Goal: Task Accomplishment & Management: Manage account settings

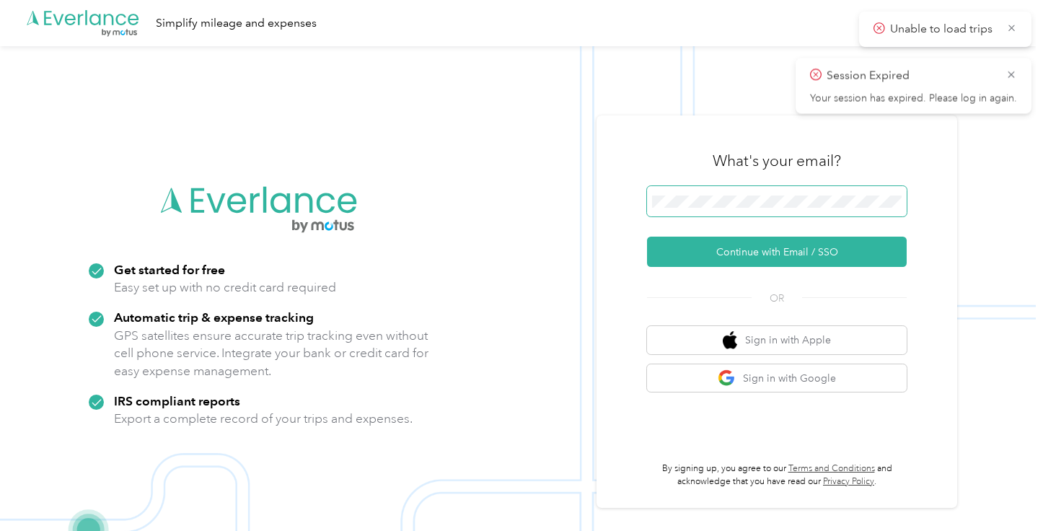
click at [784, 209] on span at bounding box center [777, 201] width 260 height 30
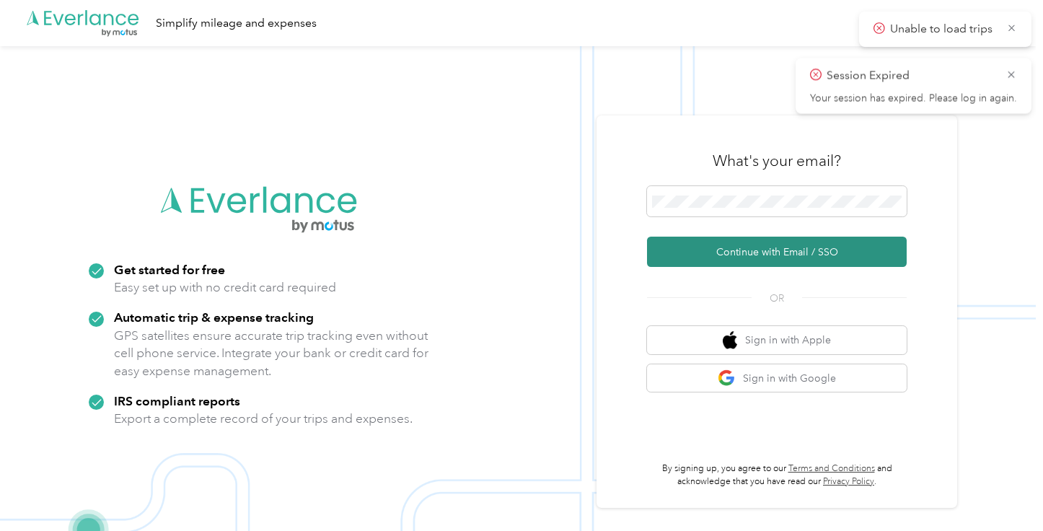
click at [805, 251] on button "Continue with Email / SSO" at bounding box center [777, 252] width 260 height 30
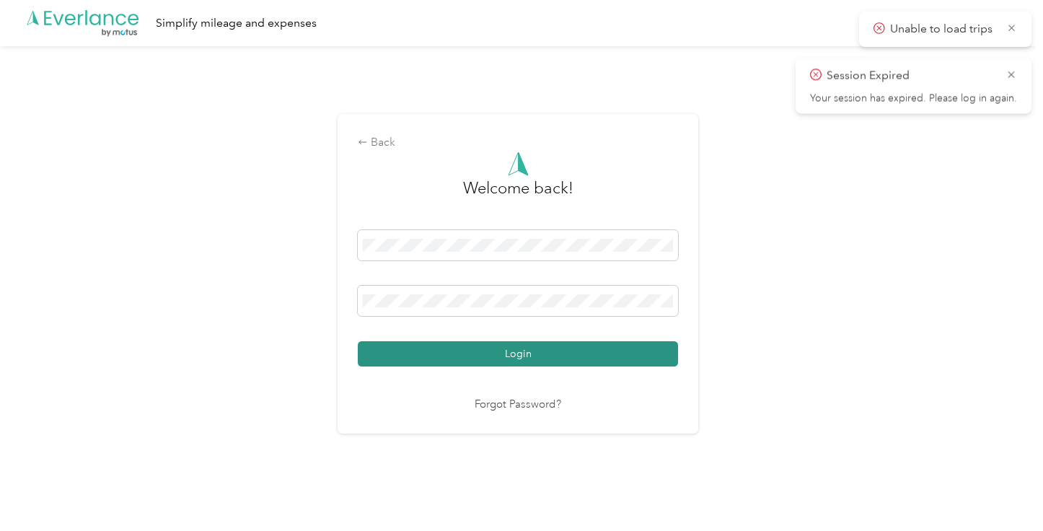
click at [542, 343] on button "Login" at bounding box center [518, 353] width 320 height 25
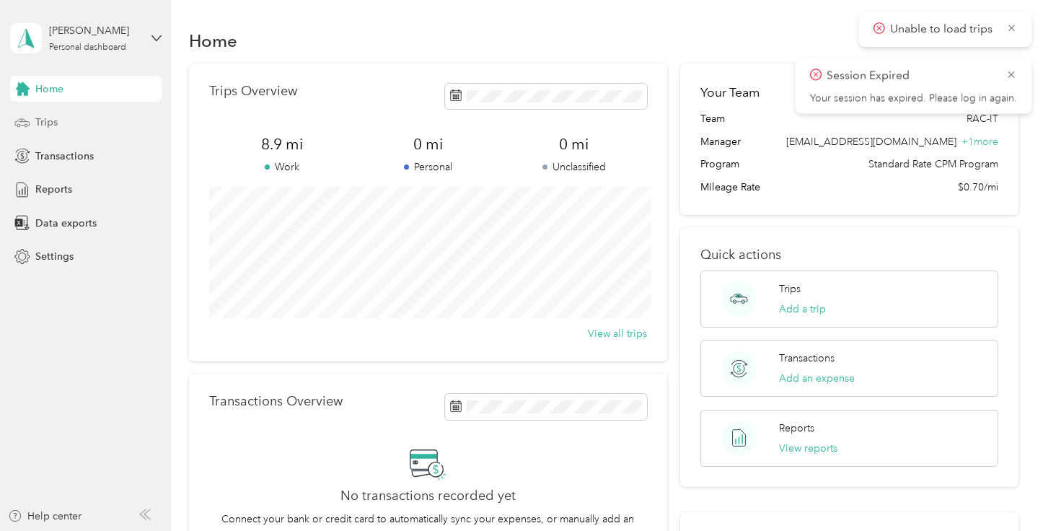
click at [69, 122] on div "Trips" at bounding box center [85, 123] width 151 height 26
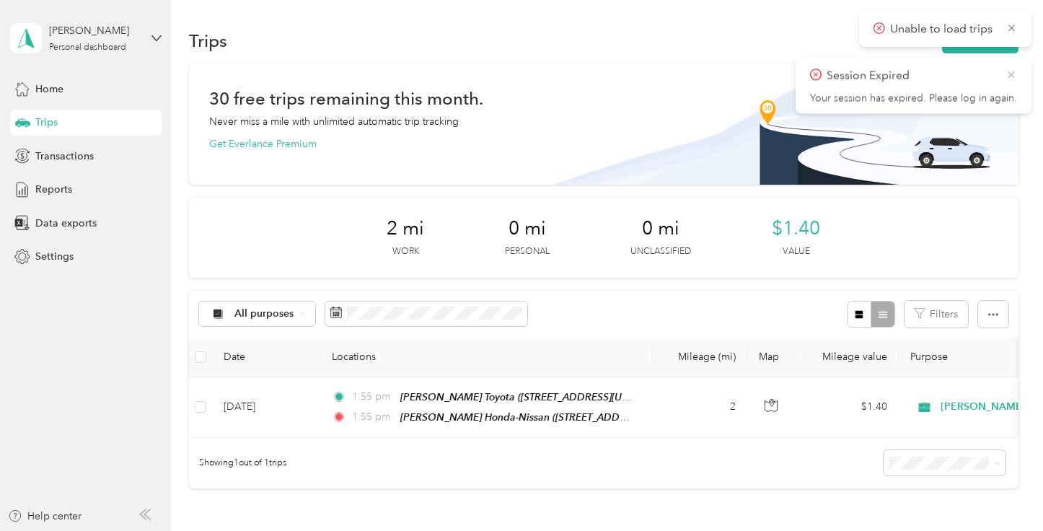
click at [1010, 73] on icon at bounding box center [1011, 74] width 6 height 6
click at [1013, 26] on icon at bounding box center [1011, 28] width 11 height 13
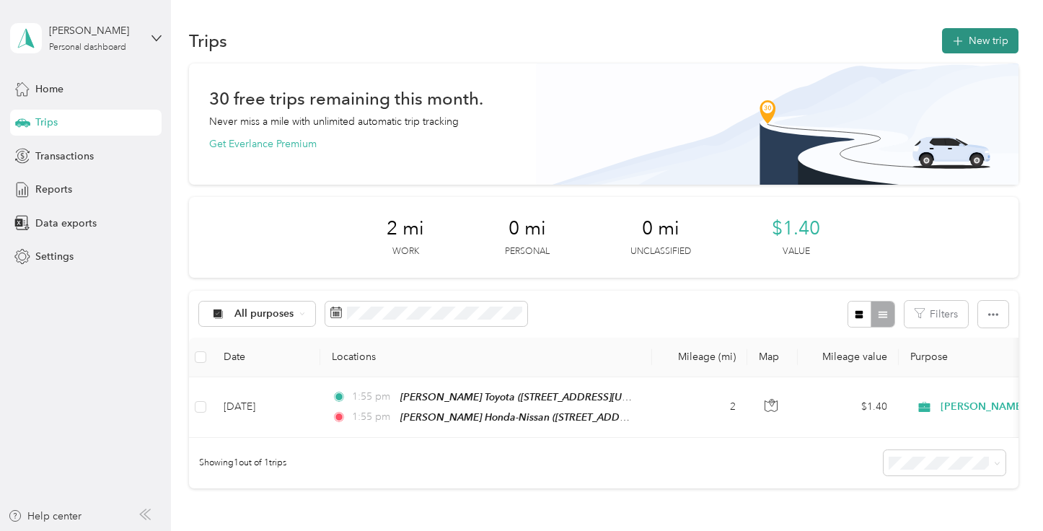
click at [1005, 35] on button "New trip" at bounding box center [980, 40] width 76 height 25
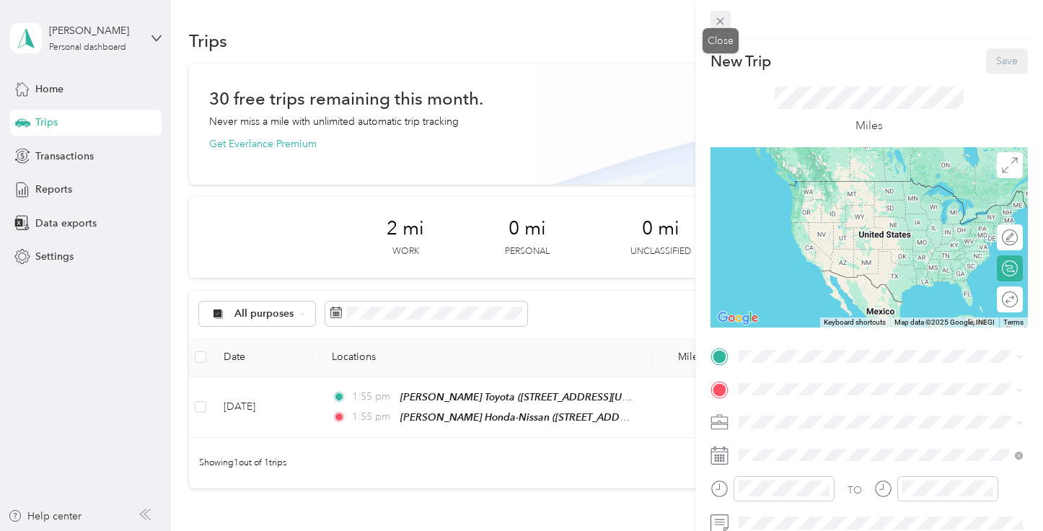
click at [721, 30] on div "Close" at bounding box center [721, 40] width 36 height 25
click at [719, 17] on icon at bounding box center [720, 21] width 12 height 12
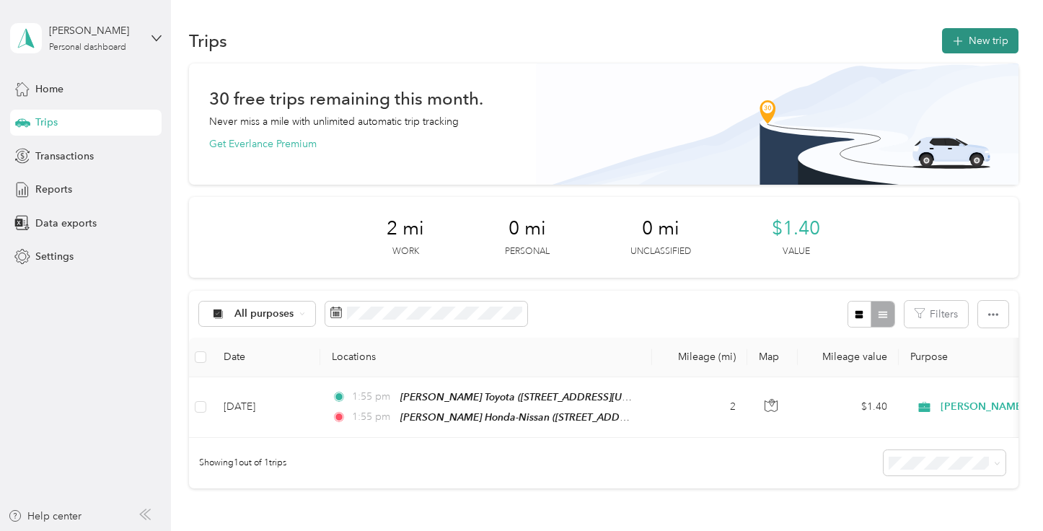
click at [974, 34] on button "New trip" at bounding box center [980, 40] width 76 height 25
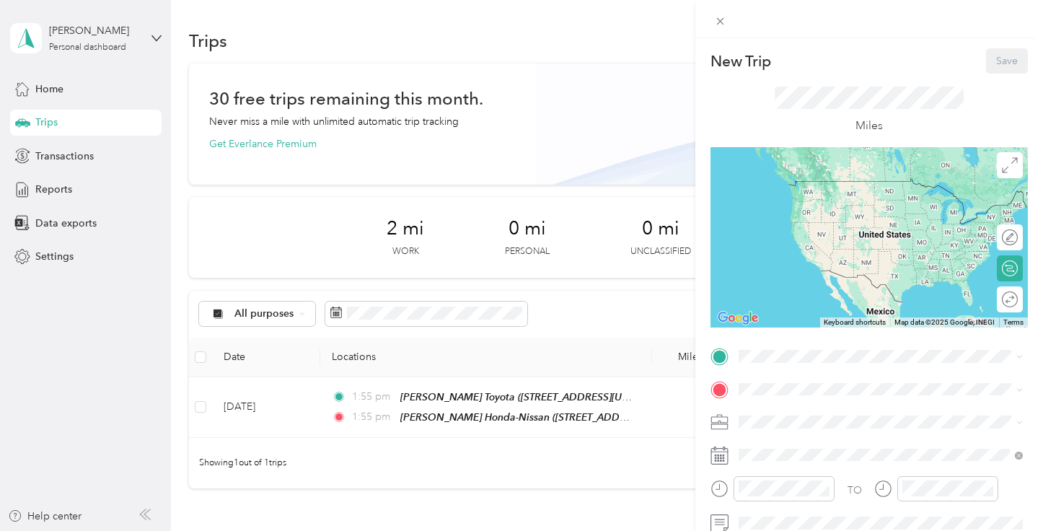
click at [875, 219] on li "TEAM [PERSON_NAME] [STREET_ADDRESS][US_STATE][US_STATE]" at bounding box center [881, 194] width 294 height 50
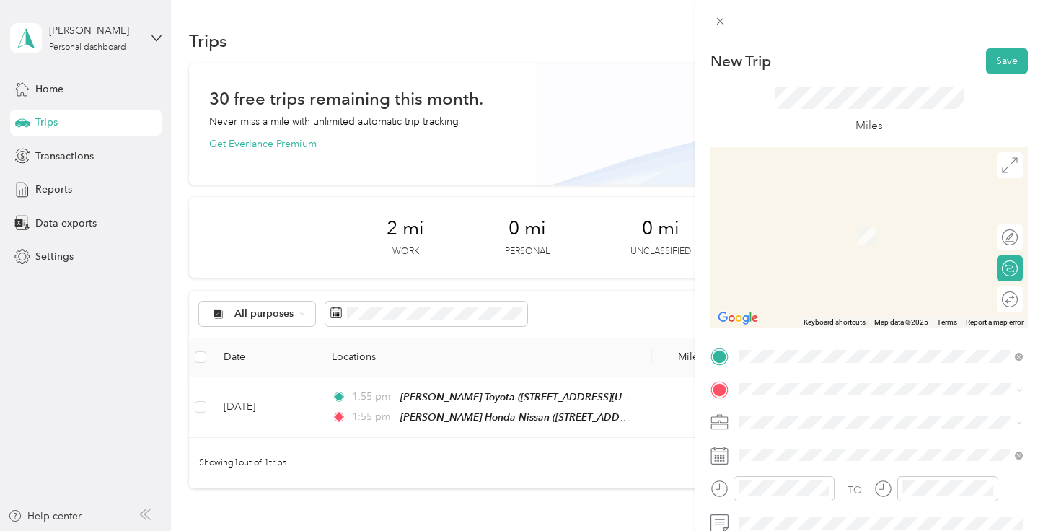
click at [834, 292] on span "[STREET_ADDRESS][US_STATE][US_STATE]" at bounding box center [864, 286] width 197 height 12
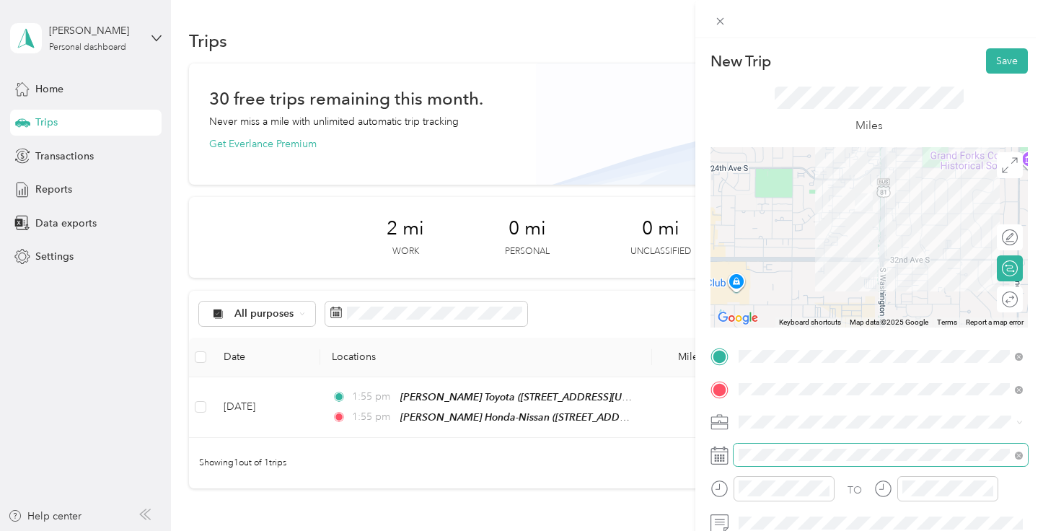
click at [803, 446] on span at bounding box center [881, 455] width 294 height 23
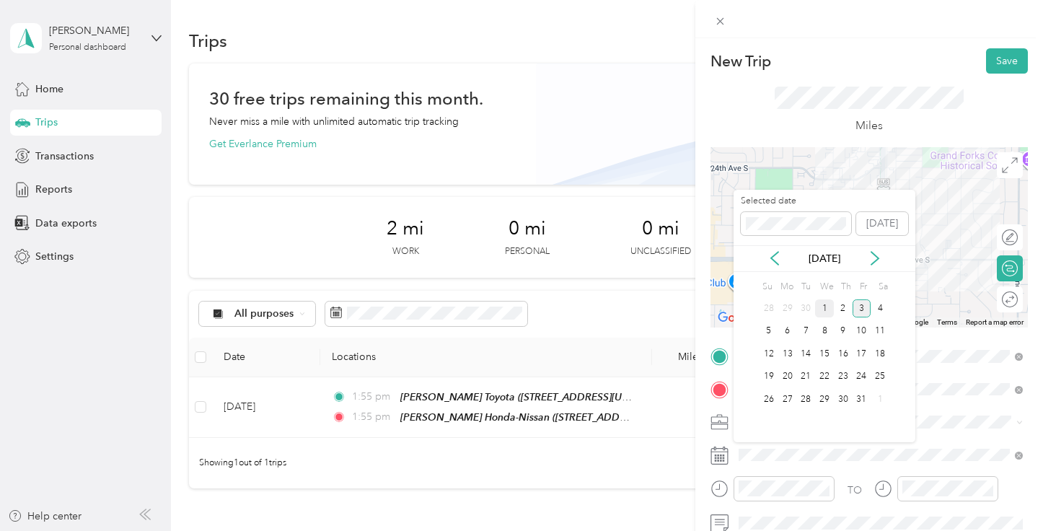
click at [824, 313] on div "1" at bounding box center [824, 308] width 19 height 18
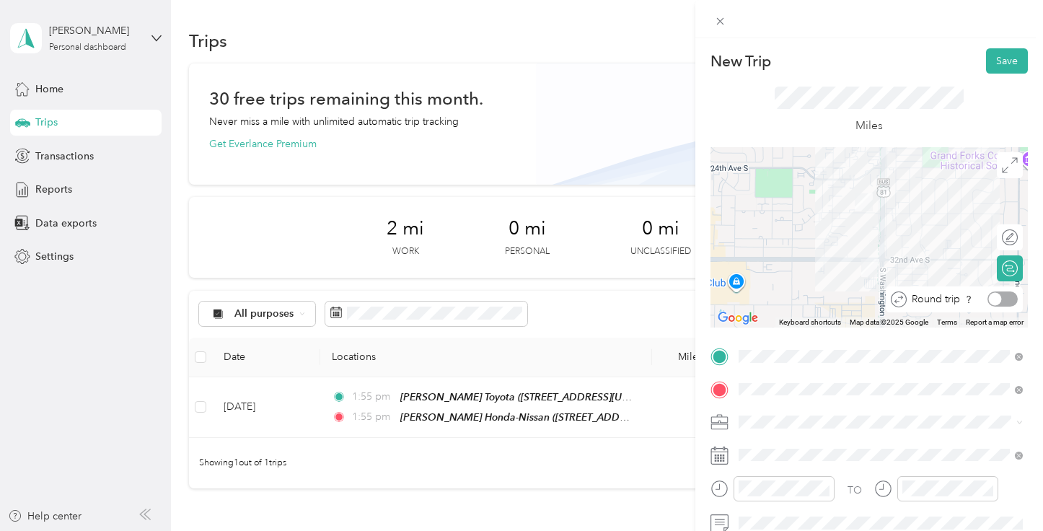
click at [1009, 301] on div at bounding box center [1002, 298] width 30 height 15
click at [1013, 58] on button "Save" at bounding box center [1007, 60] width 42 height 25
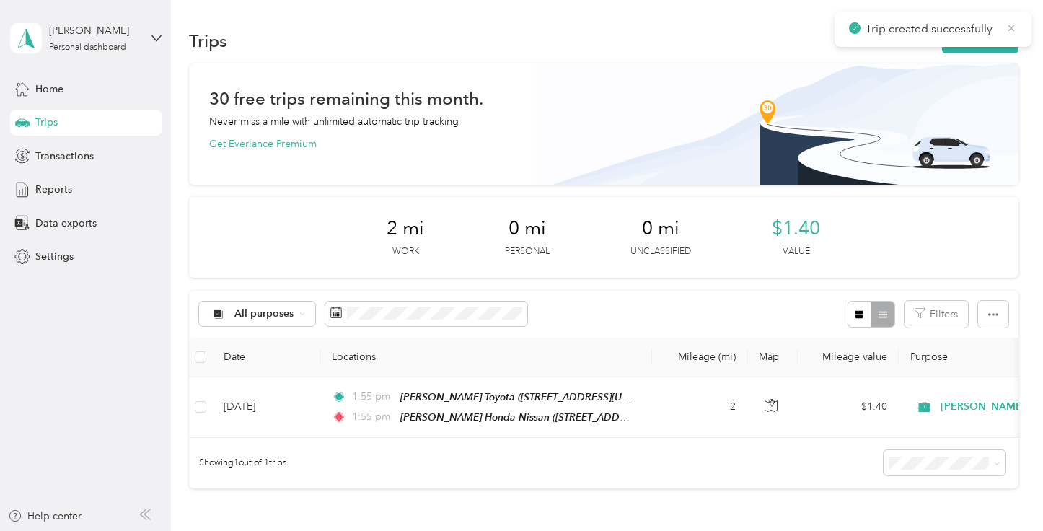
click at [1011, 29] on icon at bounding box center [1011, 28] width 12 height 13
click at [988, 31] on button "New trip" at bounding box center [980, 40] width 76 height 25
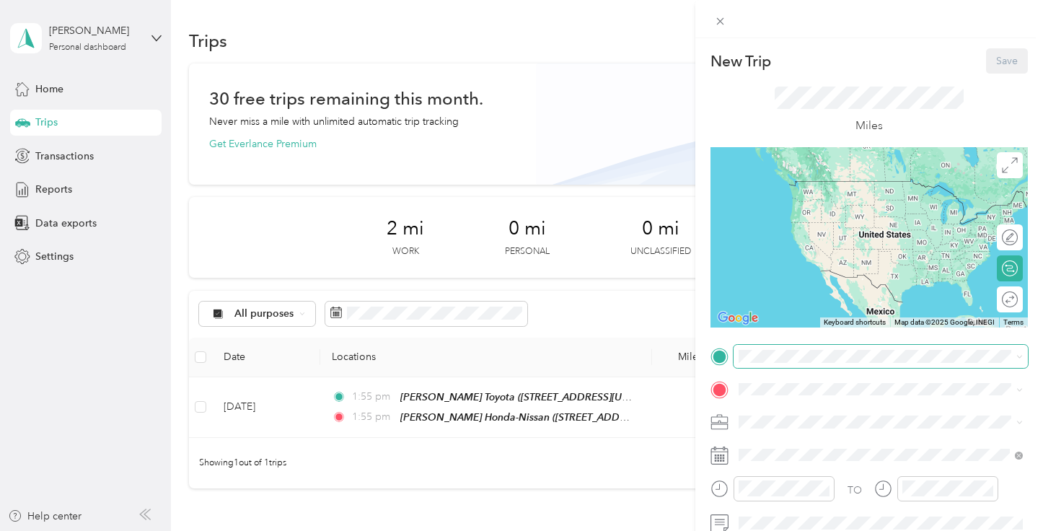
click at [796, 362] on span at bounding box center [881, 356] width 294 height 23
click at [862, 291] on div "TEAM [PERSON_NAME] Toyota" at bounding box center [851, 282] width 170 height 18
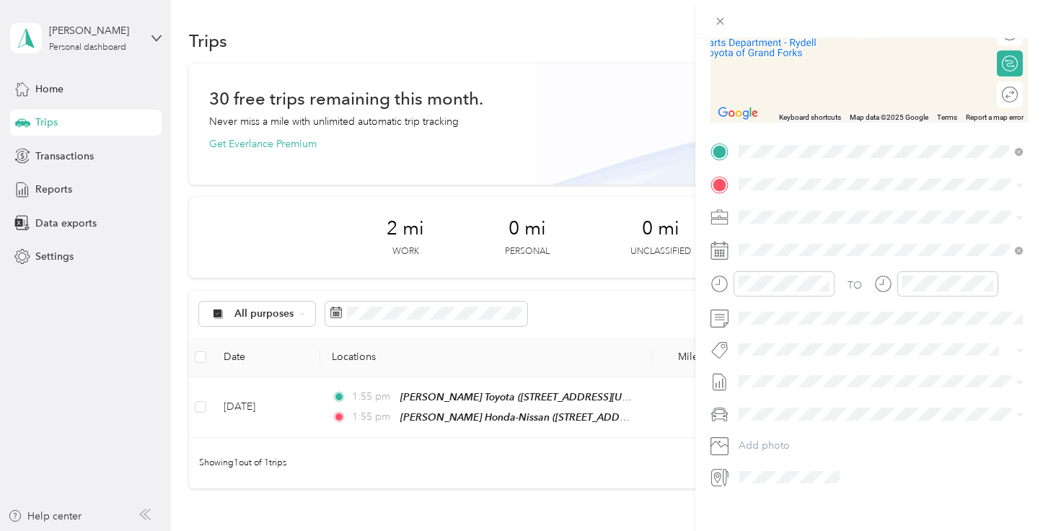
scroll to position [215, 0]
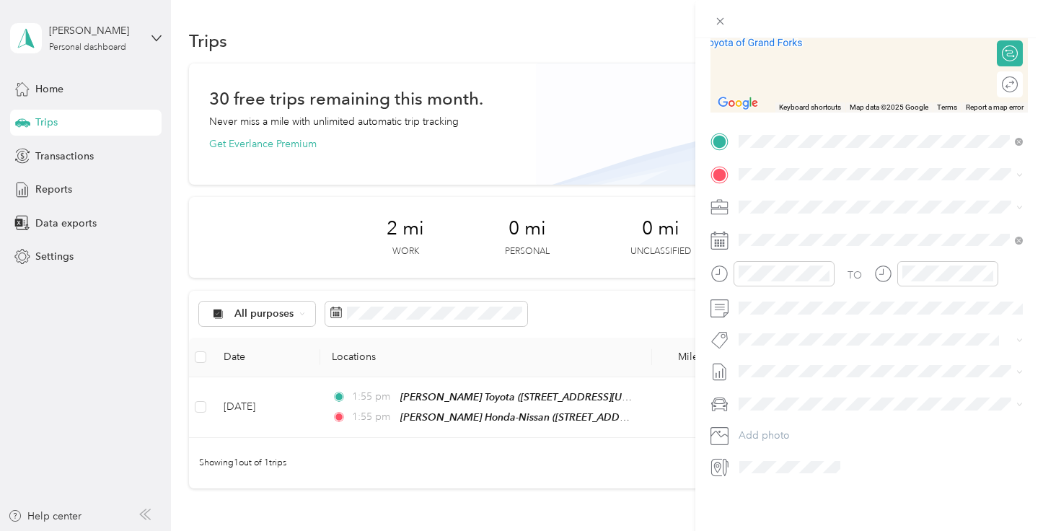
click at [502, 307] on div "New Trip Save This trip cannot be edited because it is either under review, app…" at bounding box center [521, 265] width 1043 height 531
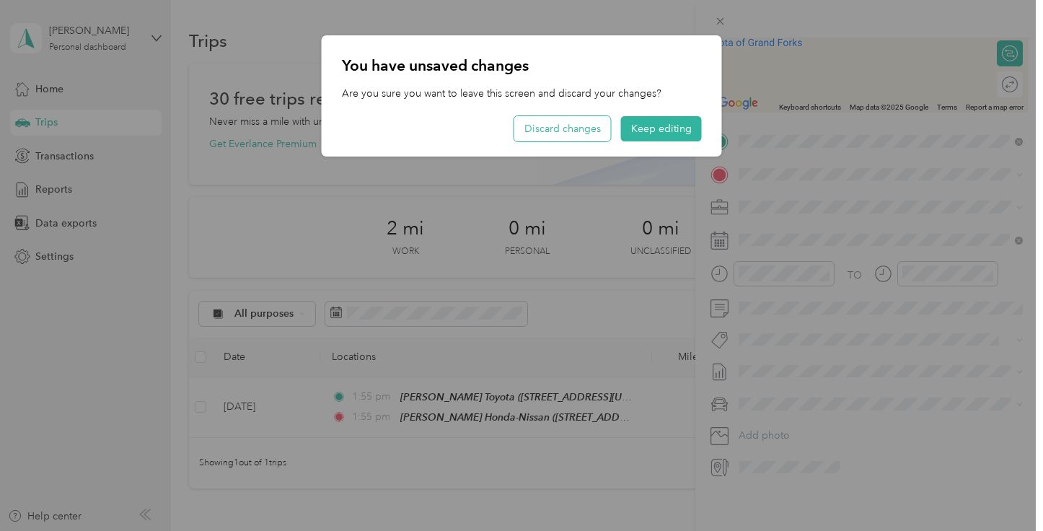
click at [602, 132] on button "Discard changes" at bounding box center [562, 128] width 97 height 25
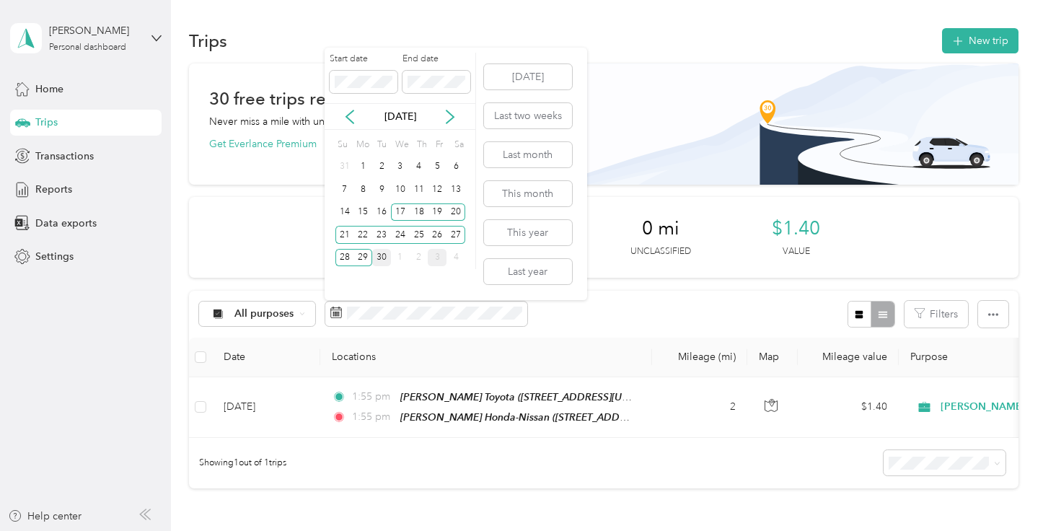
click at [385, 256] on div "30" at bounding box center [381, 258] width 19 height 18
click at [449, 113] on icon at bounding box center [449, 116] width 7 height 13
click at [433, 193] on div "10" at bounding box center [437, 189] width 19 height 18
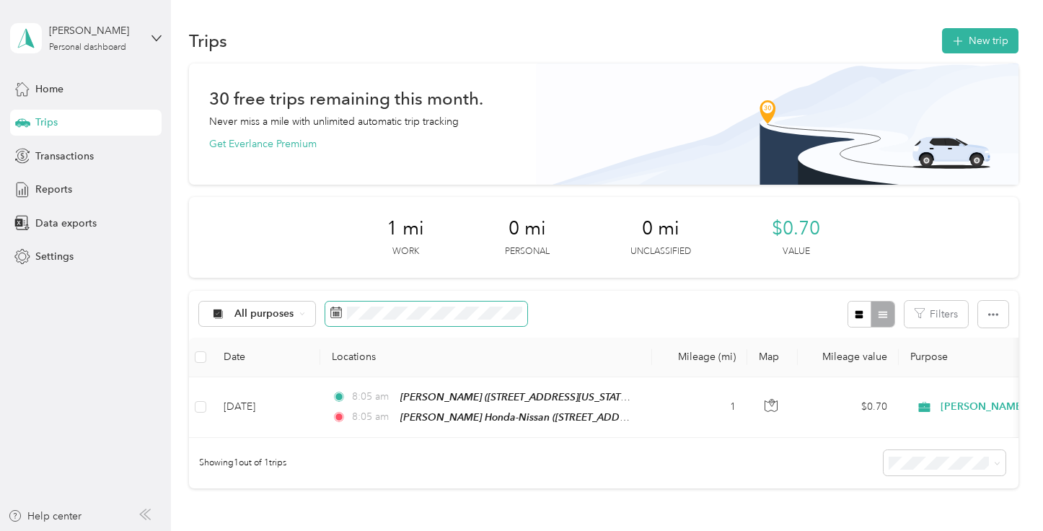
scroll to position [22, 0]
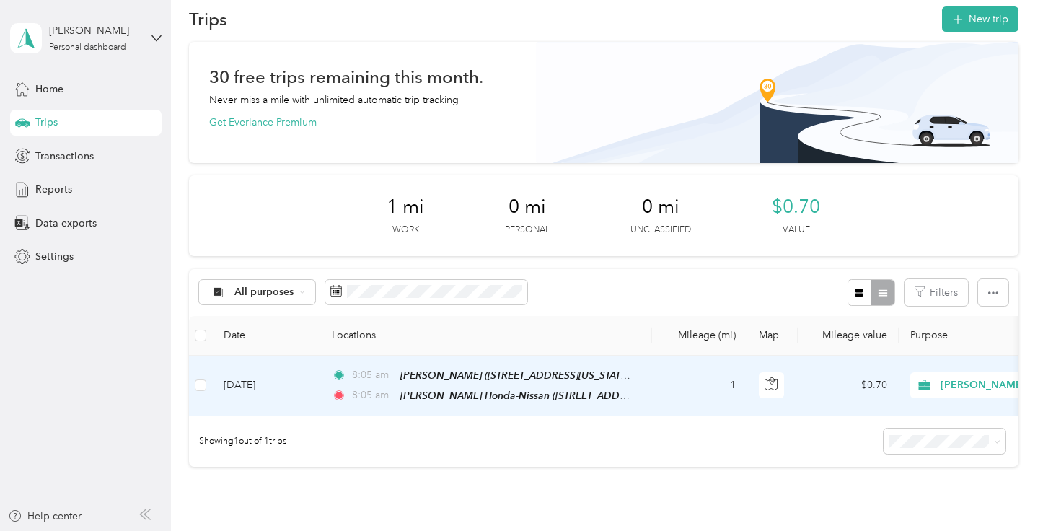
click at [226, 382] on td "[DATE]" at bounding box center [266, 386] width 108 height 61
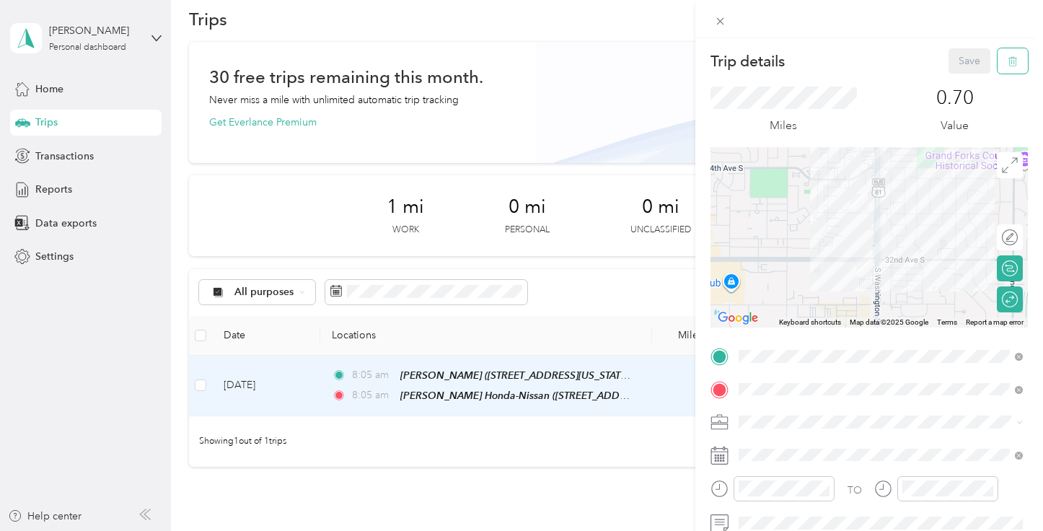
click at [1016, 58] on icon "button" at bounding box center [1013, 61] width 10 height 10
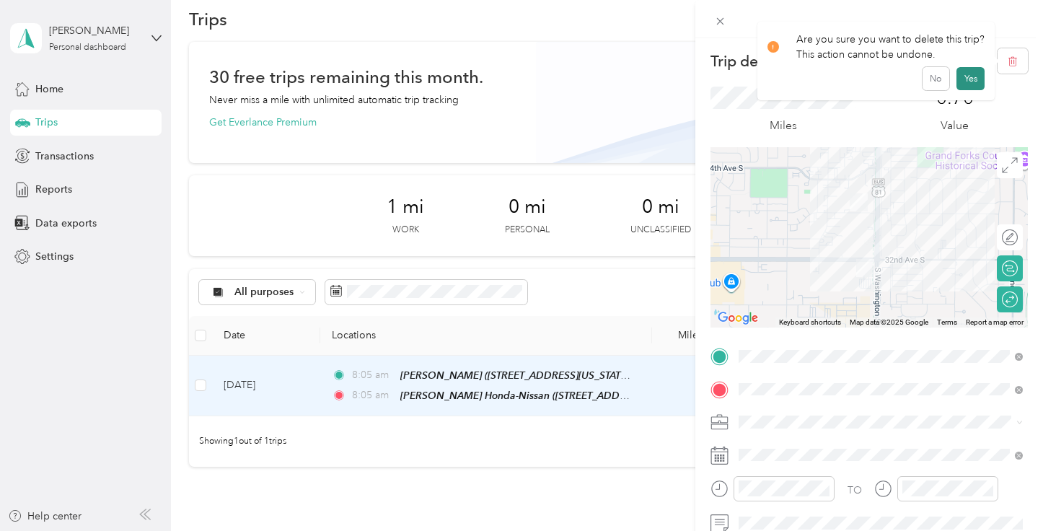
click at [968, 87] on button "Yes" at bounding box center [970, 78] width 28 height 23
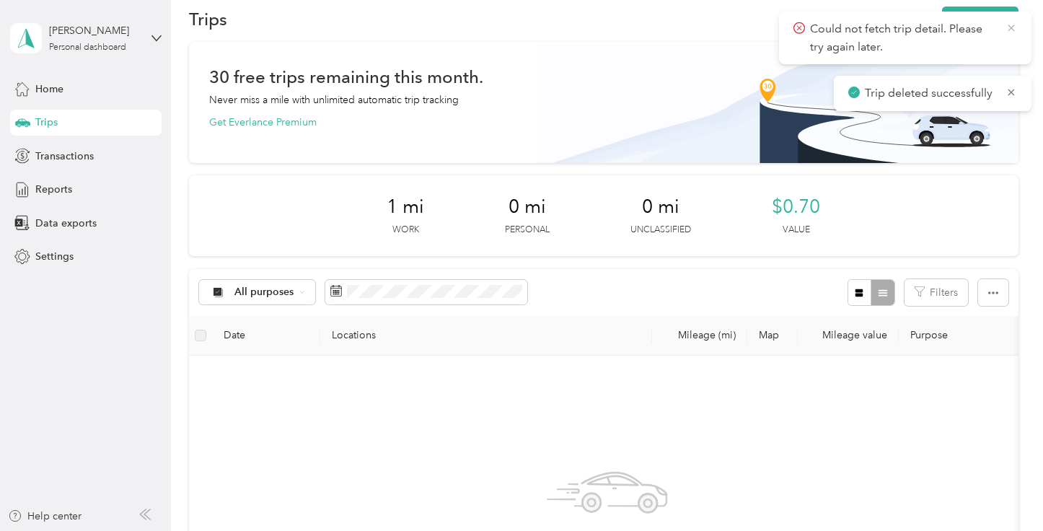
click at [1014, 34] on icon at bounding box center [1011, 28] width 12 height 13
click at [1011, 30] on icon at bounding box center [1011, 28] width 12 height 13
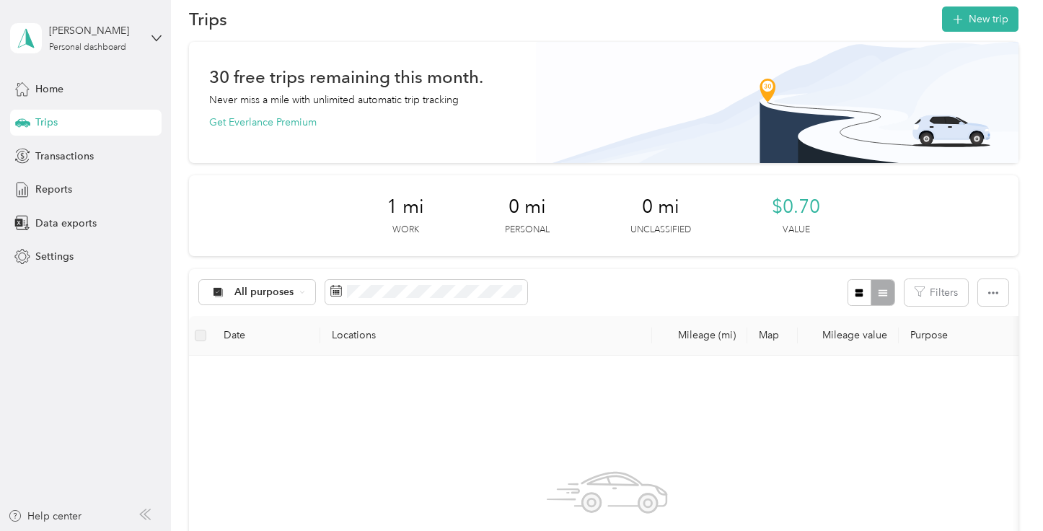
click at [1011, 30] on button "New trip" at bounding box center [980, 18] width 76 height 25
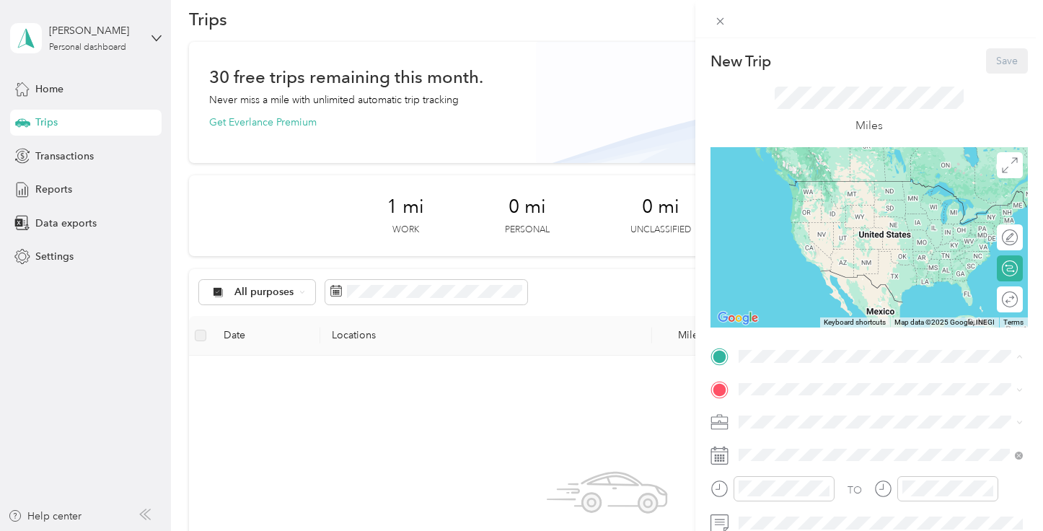
click at [840, 296] on strong "[PERSON_NAME] Toyota" at bounding box center [876, 289] width 120 height 13
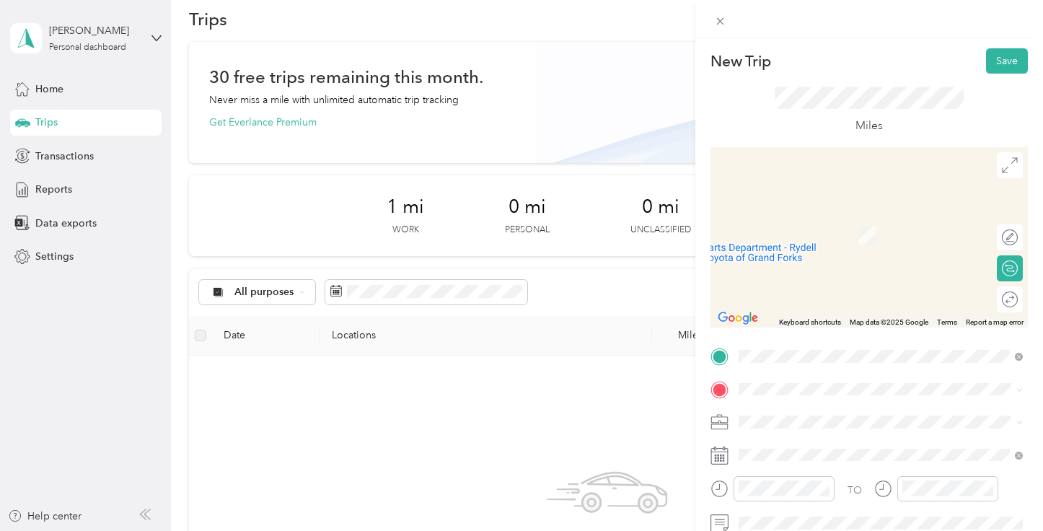
click at [850, 295] on div "TEAM [PERSON_NAME] Honda-Nissan [STREET_ADDRESS][US_STATE][US_STATE]" at bounding box center [867, 277] width 203 height 35
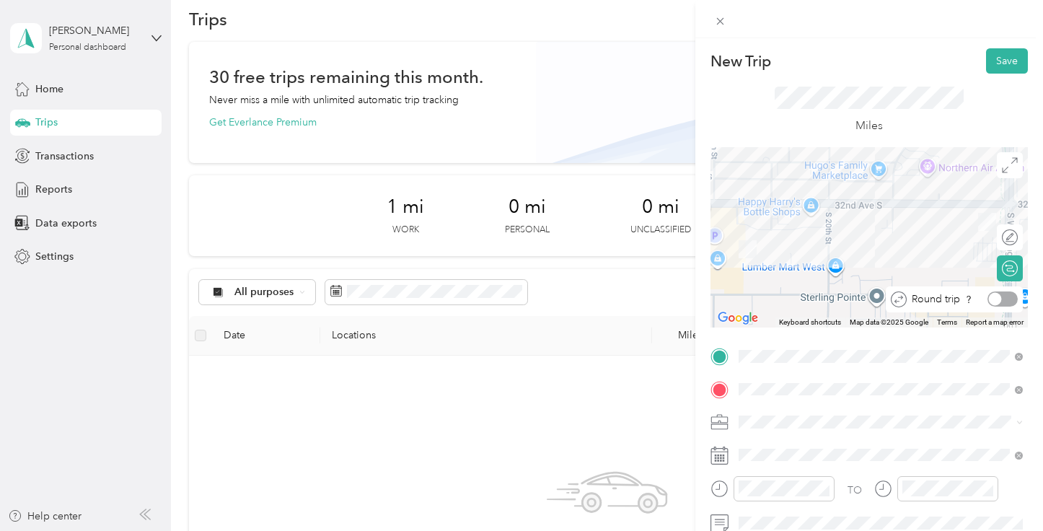
click at [1009, 298] on div at bounding box center [1002, 298] width 30 height 15
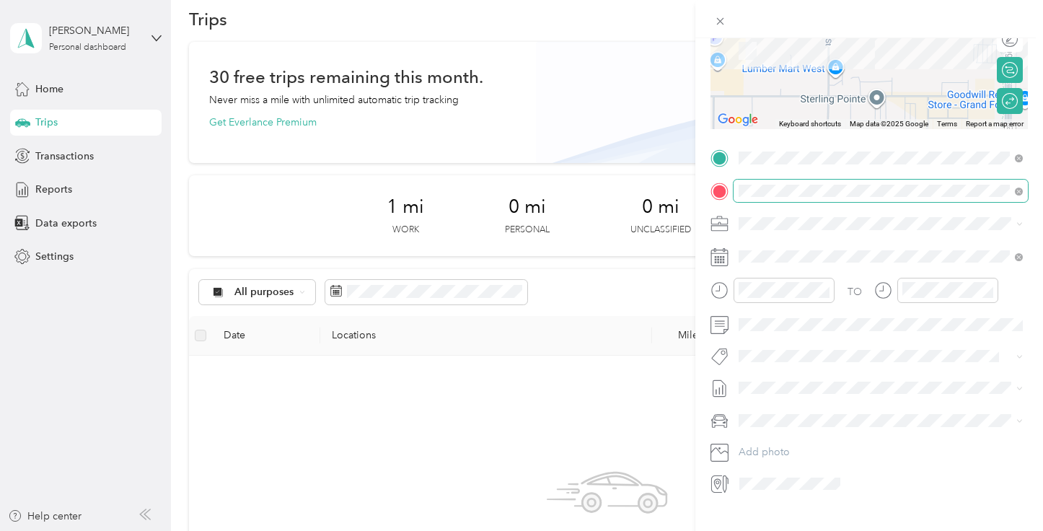
scroll to position [215, 0]
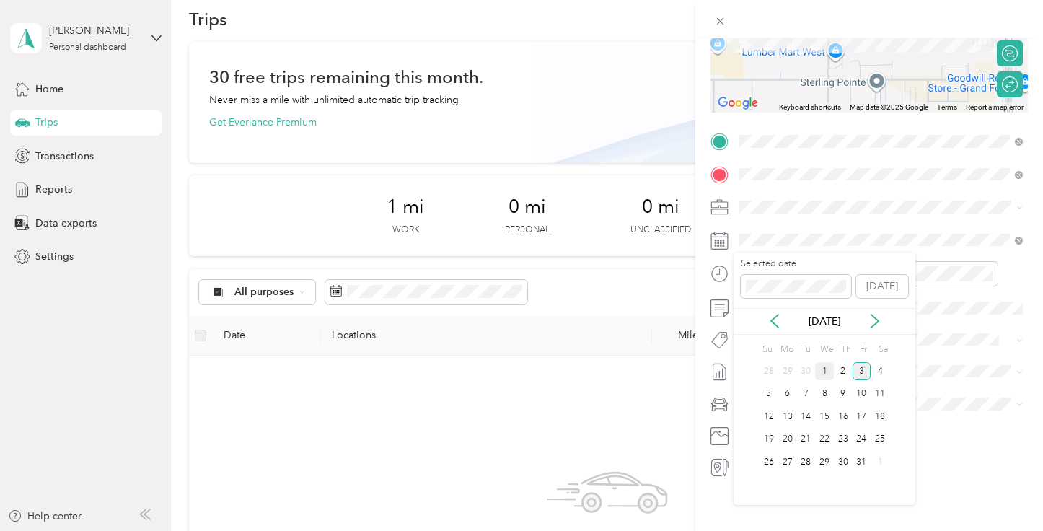
click at [819, 364] on div "1" at bounding box center [824, 371] width 19 height 18
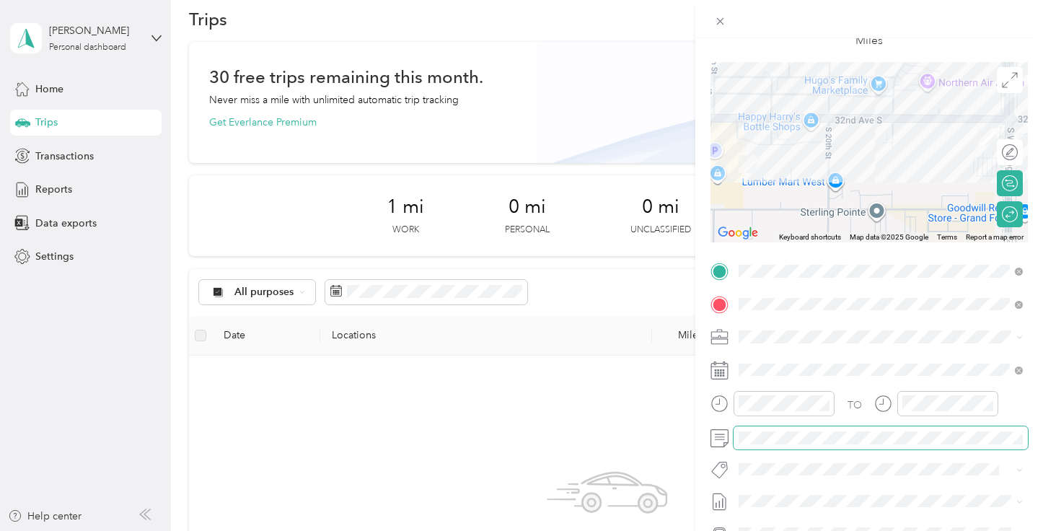
scroll to position [0, 0]
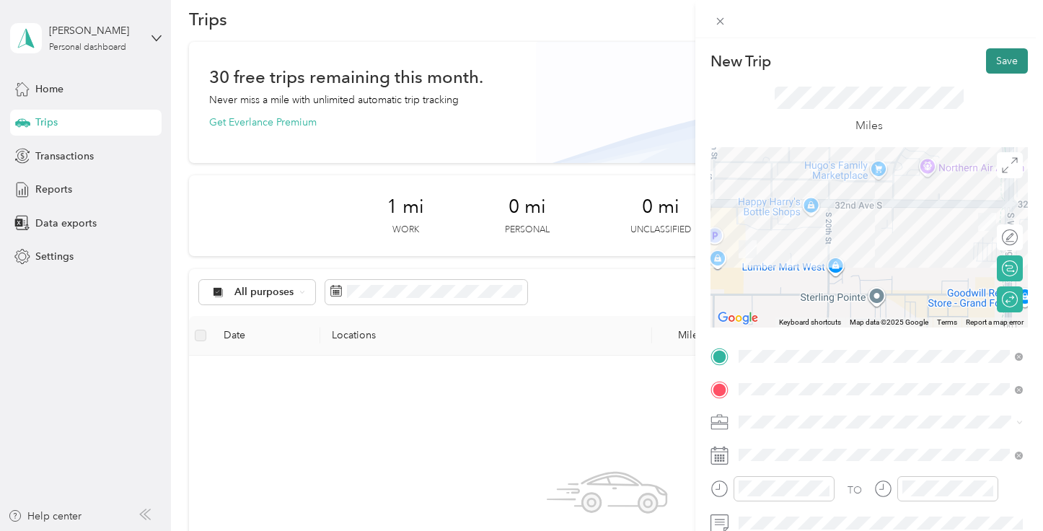
click at [1016, 61] on button "Save" at bounding box center [1007, 60] width 42 height 25
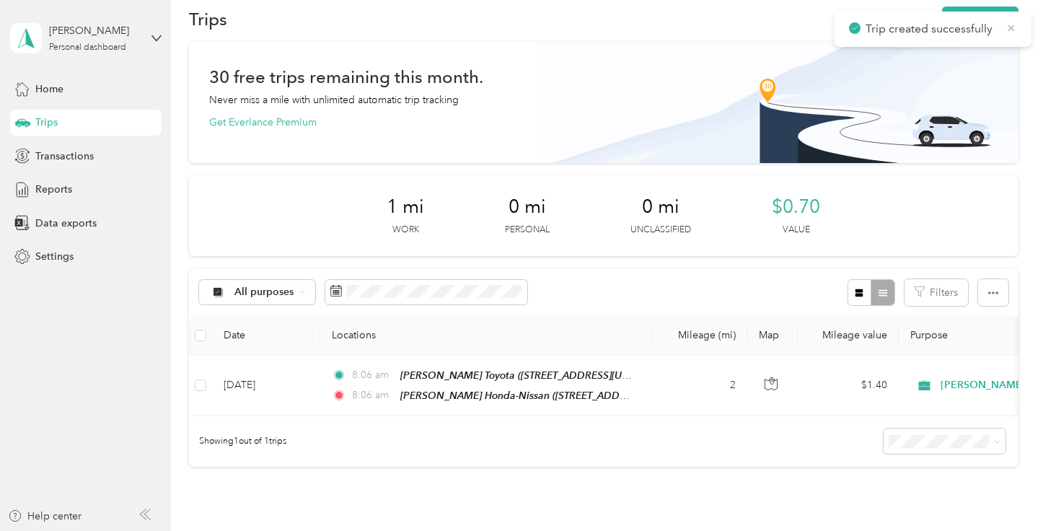
click at [1014, 30] on icon at bounding box center [1011, 28] width 12 height 13
click at [1005, 20] on button "New trip" at bounding box center [980, 18] width 76 height 25
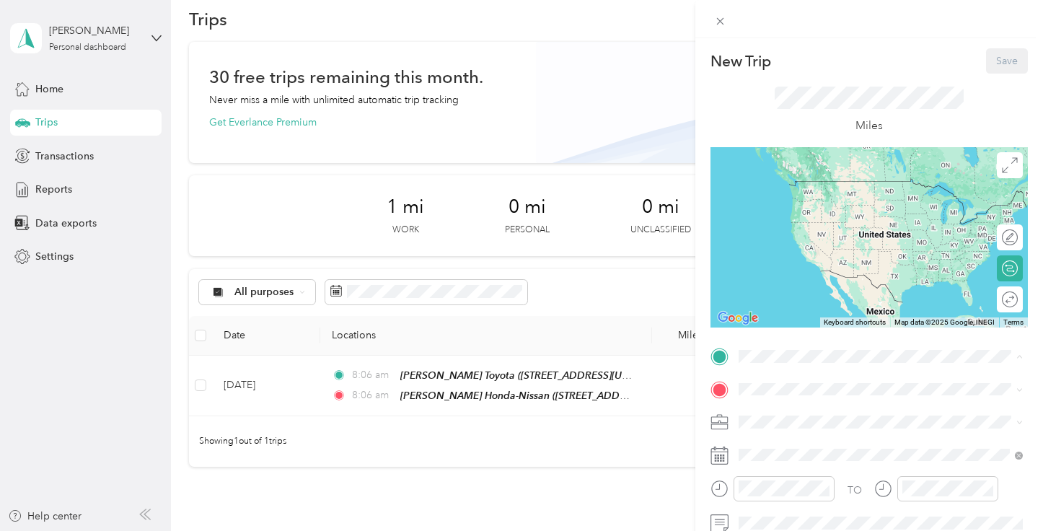
click at [866, 296] on strong "[PERSON_NAME] Toyota" at bounding box center [876, 289] width 120 height 13
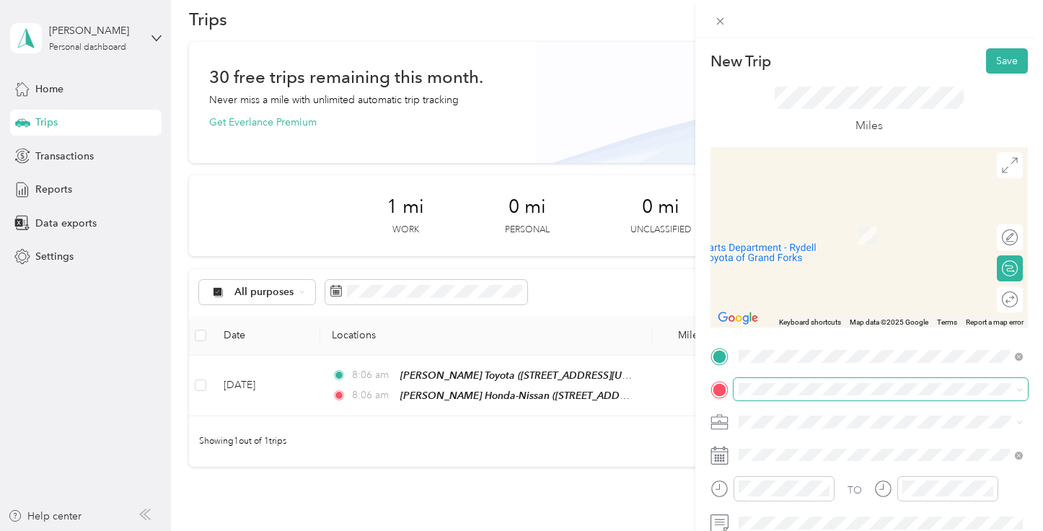
click at [833, 399] on span at bounding box center [881, 389] width 294 height 23
click at [874, 220] on div "TEAM [PERSON_NAME]" at bounding box center [864, 221] width 197 height 18
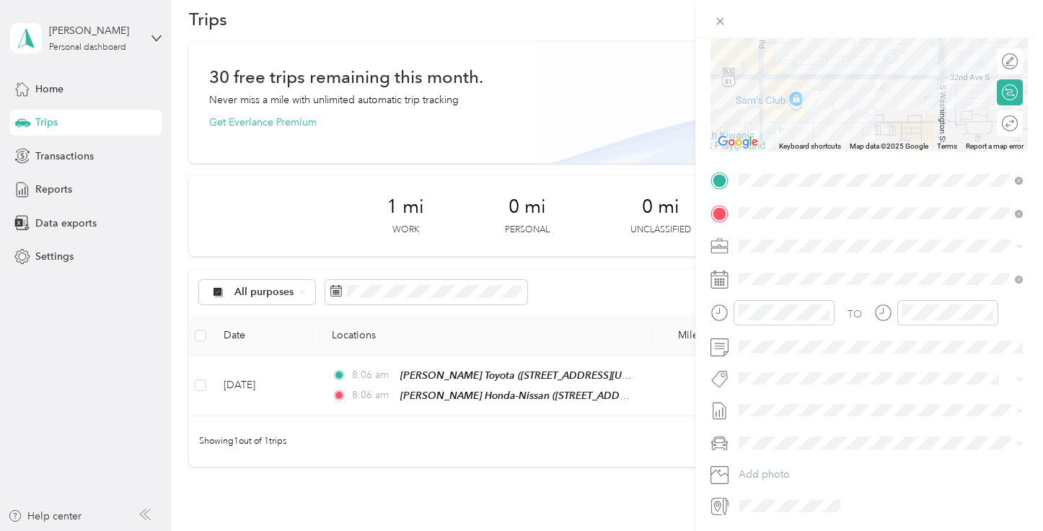
scroll to position [215, 0]
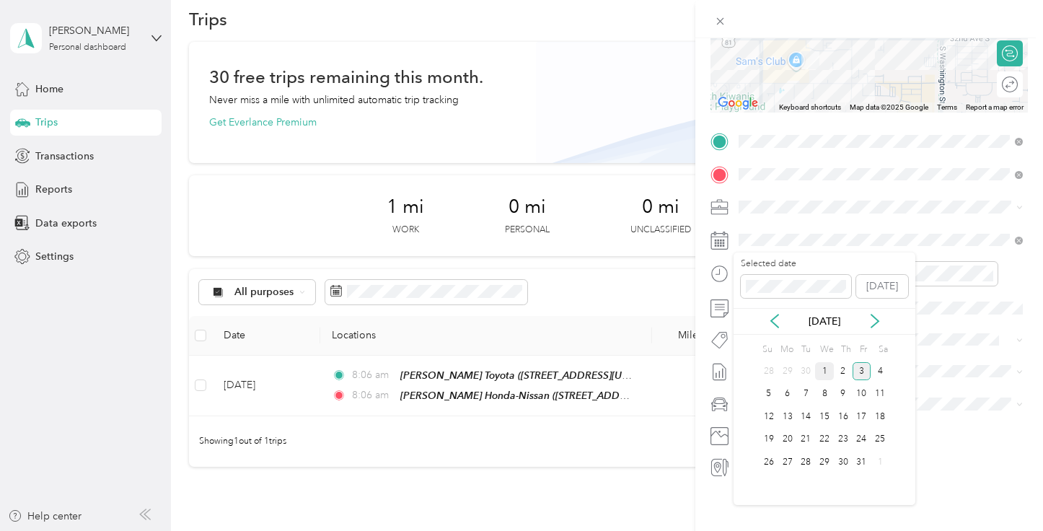
click at [824, 369] on div "1" at bounding box center [824, 371] width 19 height 18
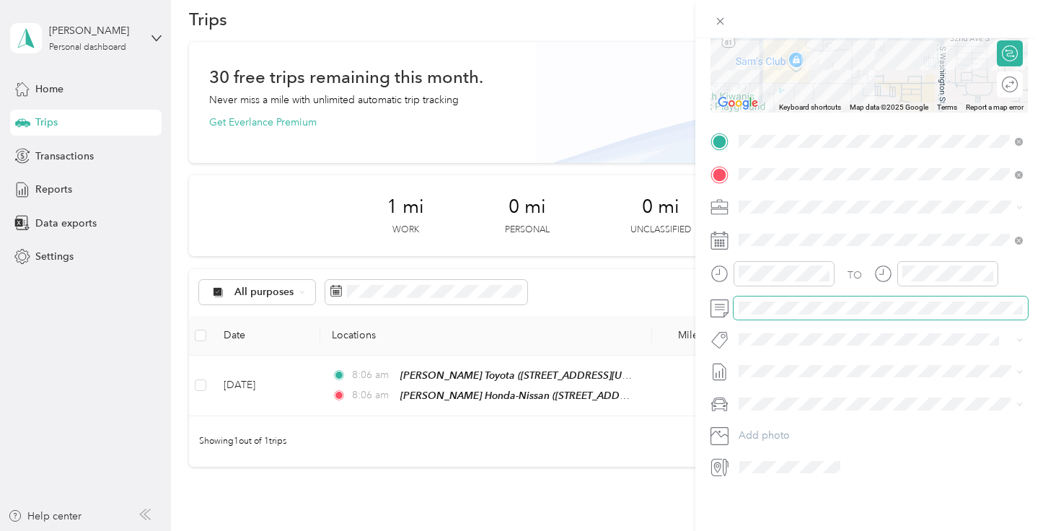
scroll to position [0, 0]
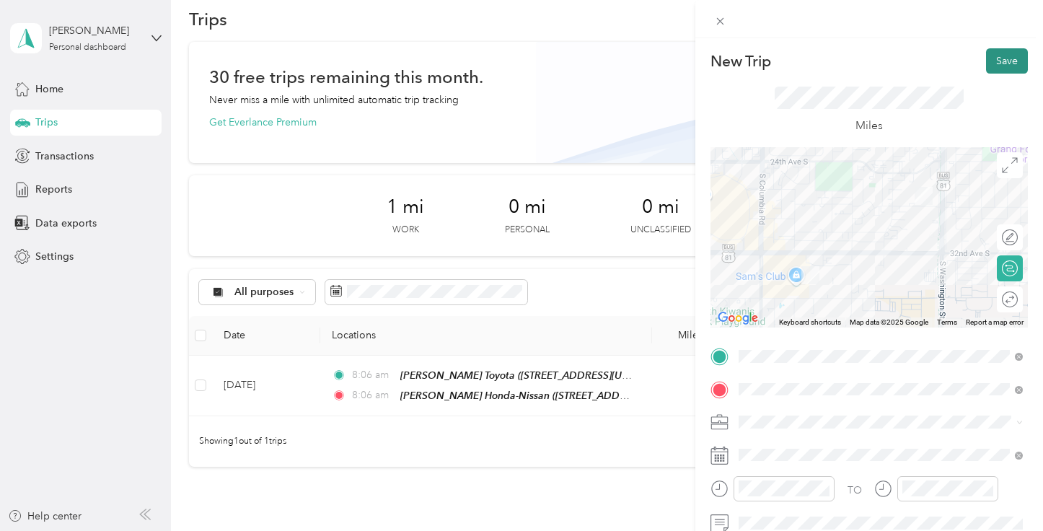
click at [1010, 58] on button "Save" at bounding box center [1007, 60] width 42 height 25
